Goal: Use online tool/utility: Utilize a website feature to perform a specific function

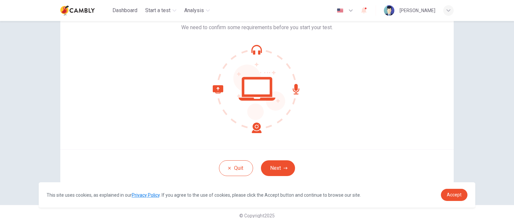
scroll to position [47, 0]
click at [285, 171] on button "Next" at bounding box center [278, 169] width 34 height 16
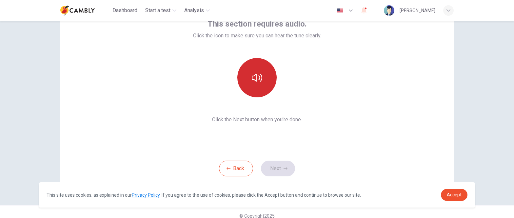
click at [260, 84] on button "button" at bounding box center [256, 77] width 39 height 39
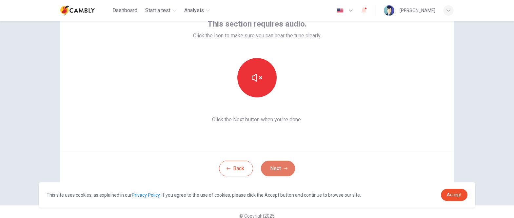
click at [285, 171] on button "Next" at bounding box center [278, 169] width 34 height 16
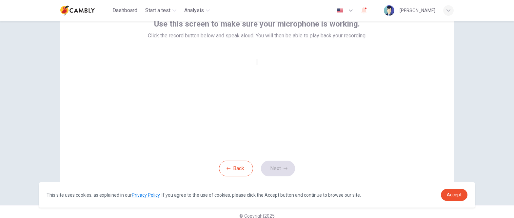
click at [258, 66] on div at bounding box center [256, 62] width 1 height 8
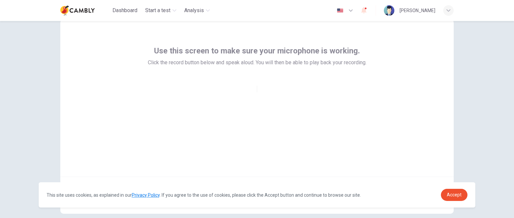
scroll to position [35, 0]
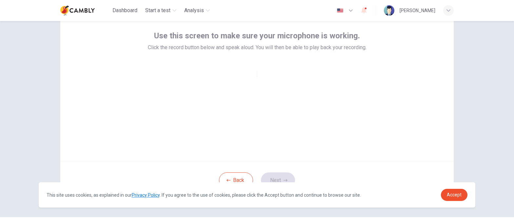
click at [257, 78] on div at bounding box center [256, 74] width 1 height 8
click at [259, 85] on h6 "Record" at bounding box center [257, 83] width 10 height 3
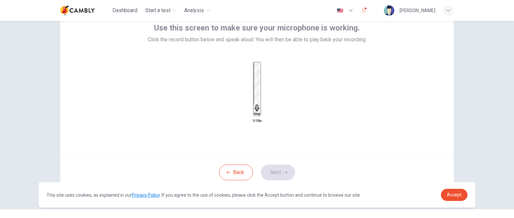
scroll to position [43, 0]
click at [286, 173] on icon "button" at bounding box center [286, 172] width 4 height 2
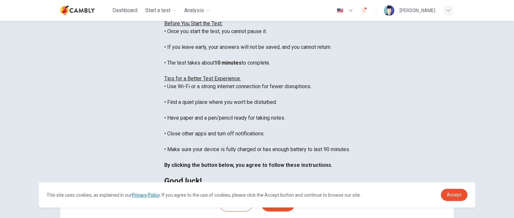
scroll to position [8, 0]
click at [452, 194] on span "Accept" at bounding box center [454, 194] width 15 height 5
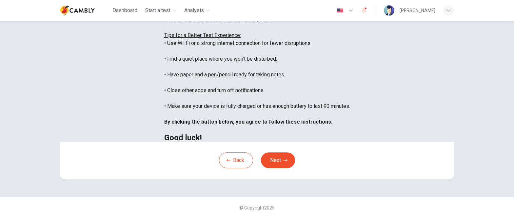
scroll to position [147, 0]
click at [277, 161] on button "Next" at bounding box center [278, 160] width 34 height 16
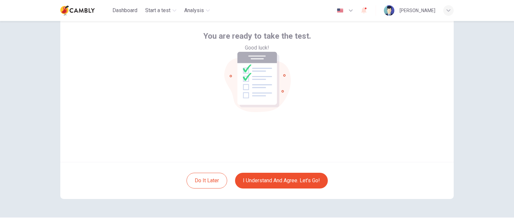
scroll to position [33, 0]
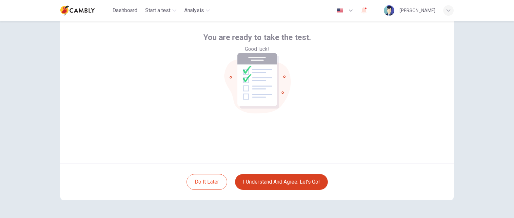
click at [294, 184] on button "I understand and agree. Let’s go!" at bounding box center [281, 182] width 93 height 16
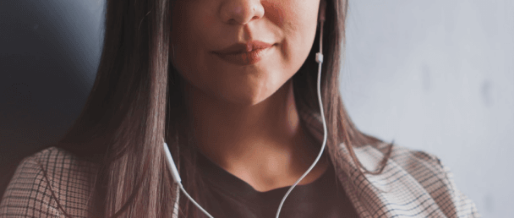
scroll to position [69, 0]
click at [1, 31] on icon "button" at bounding box center [1, 31] width 0 height 0
click at [1, 27] on button "button" at bounding box center [0, 30] width 1 height 6
click at [19, 34] on button "Continue" at bounding box center [9, 46] width 19 height 25
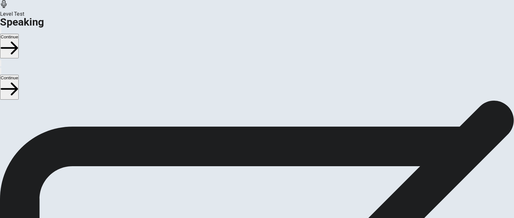
click at [267, 140] on icon at bounding box center [257, 150] width 20 height 20
click at [80, 18] on h1 "Speaking" at bounding box center [257, 22] width 514 height 8
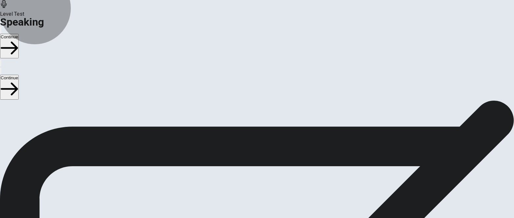
click at [271, 162] on button "Record Again" at bounding box center [257, 178] width 28 height 32
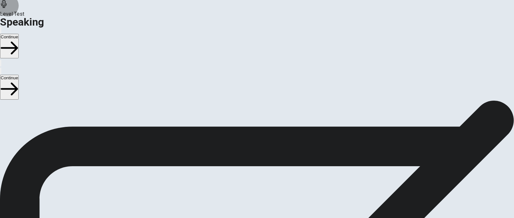
click at [1, 31] on icon "button" at bounding box center [1, 31] width 0 height 0
click at [269, 144] on div "Stop Recording" at bounding box center [257, 185] width 23 height 83
click at [267, 162] on div at bounding box center [257, 166] width 20 height 8
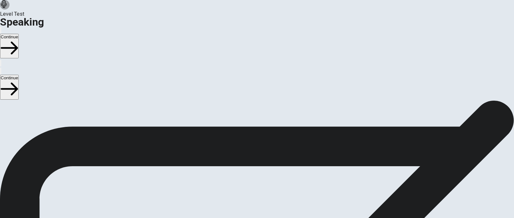
click at [249, 168] on icon "Play Audio" at bounding box center [249, 168] width 0 height 0
click at [19, 34] on button "Continue" at bounding box center [9, 46] width 19 height 25
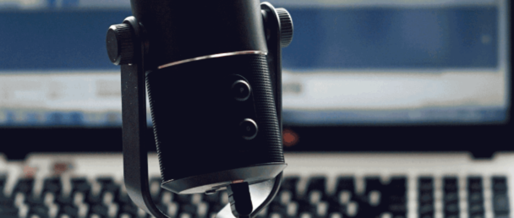
click at [19, 34] on button "Continue" at bounding box center [9, 46] width 19 height 25
